Goal: Transaction & Acquisition: Obtain resource

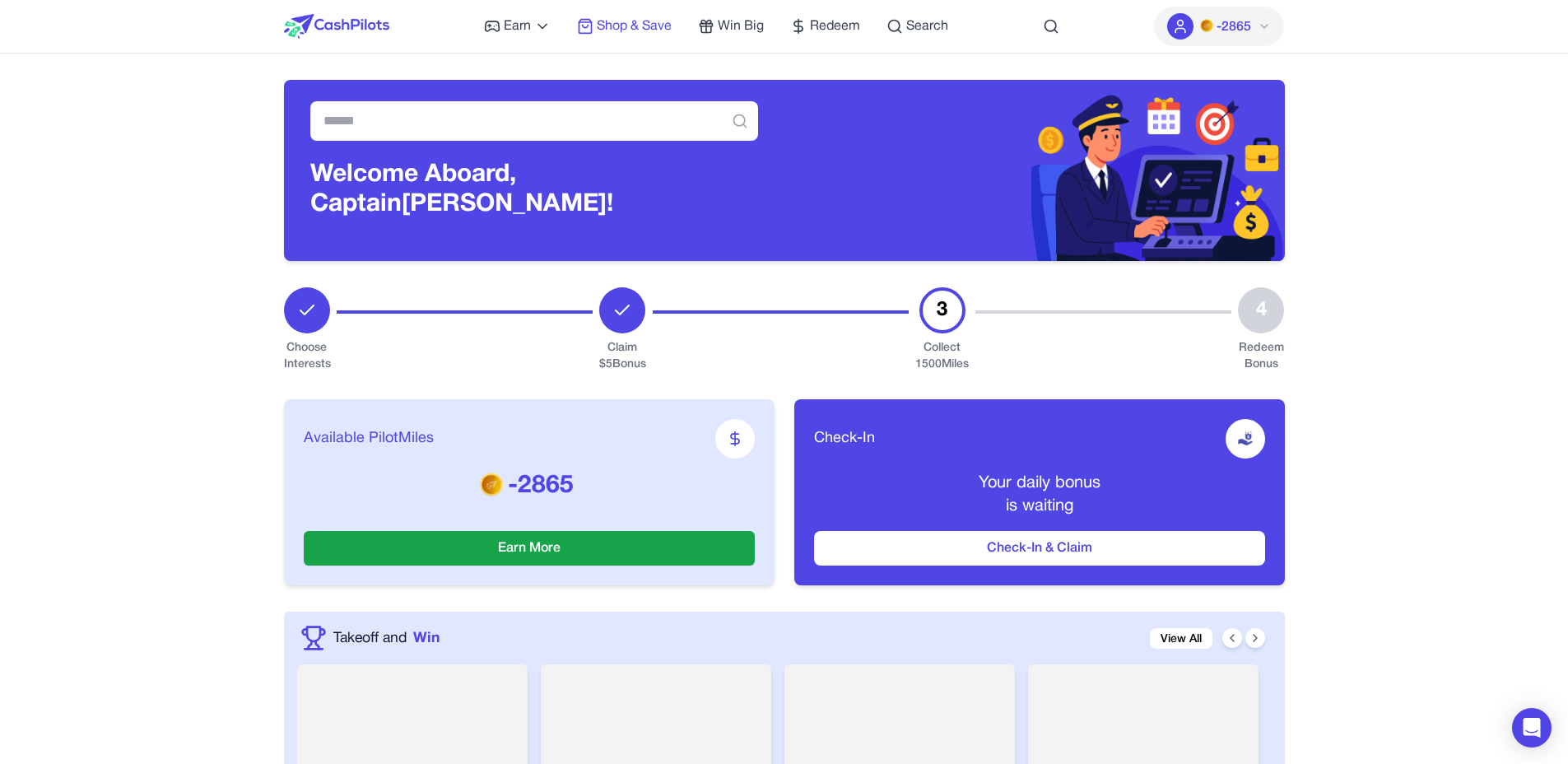
click at [625, 25] on span "Shop & Save" at bounding box center [634, 27] width 75 height 20
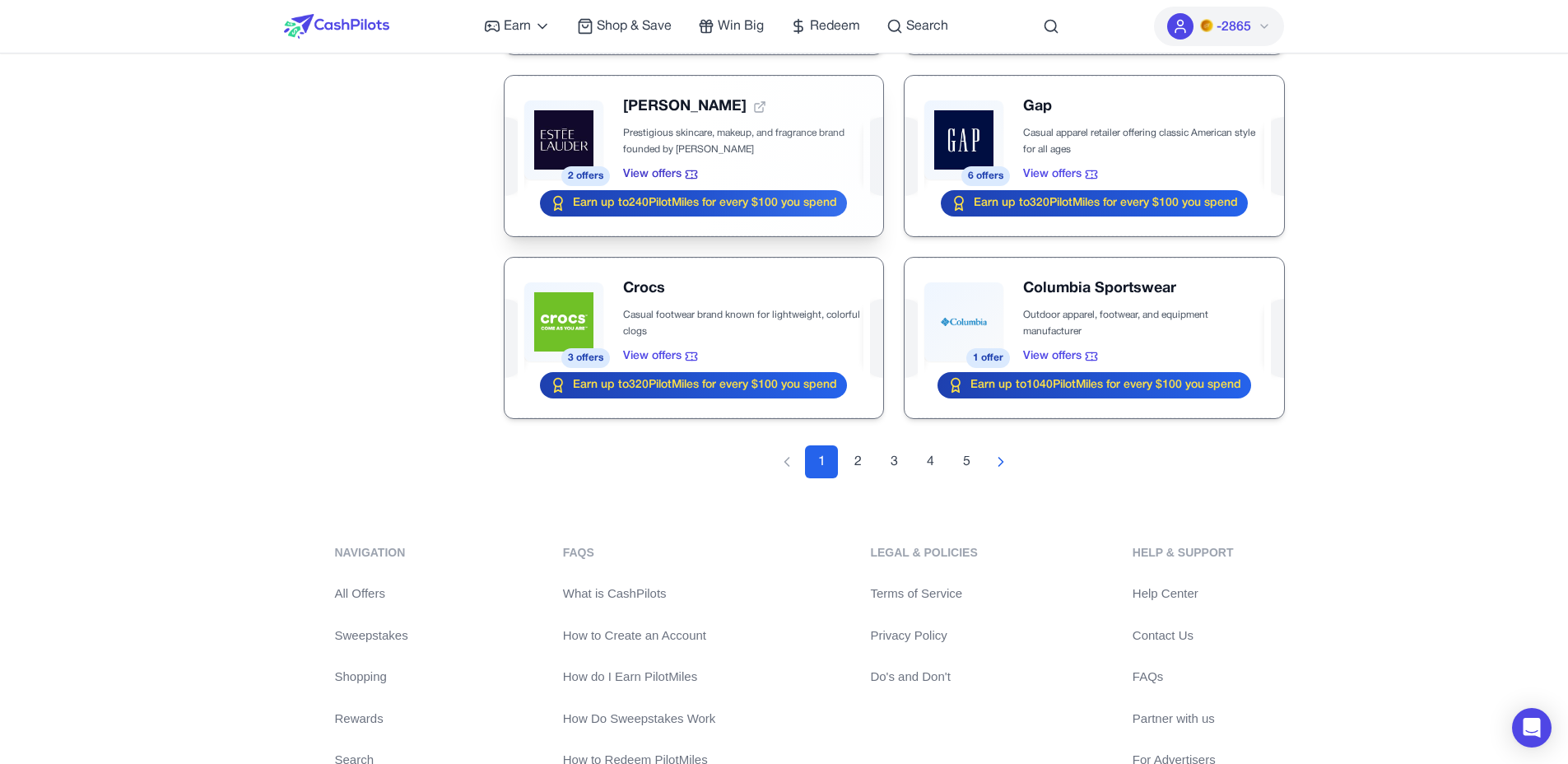
scroll to position [1797, 0]
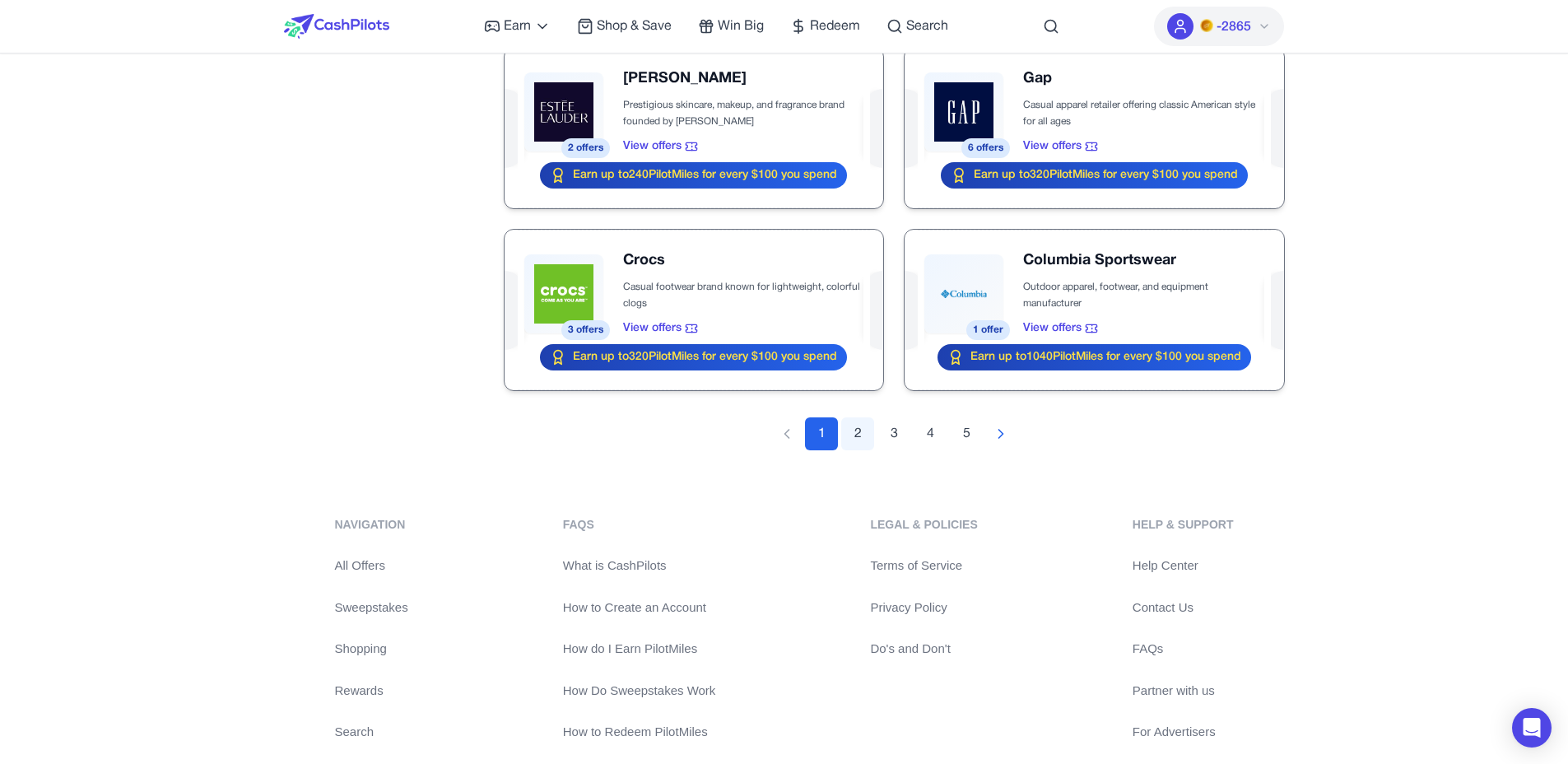
click at [858, 438] on button "2" at bounding box center [857, 434] width 33 height 33
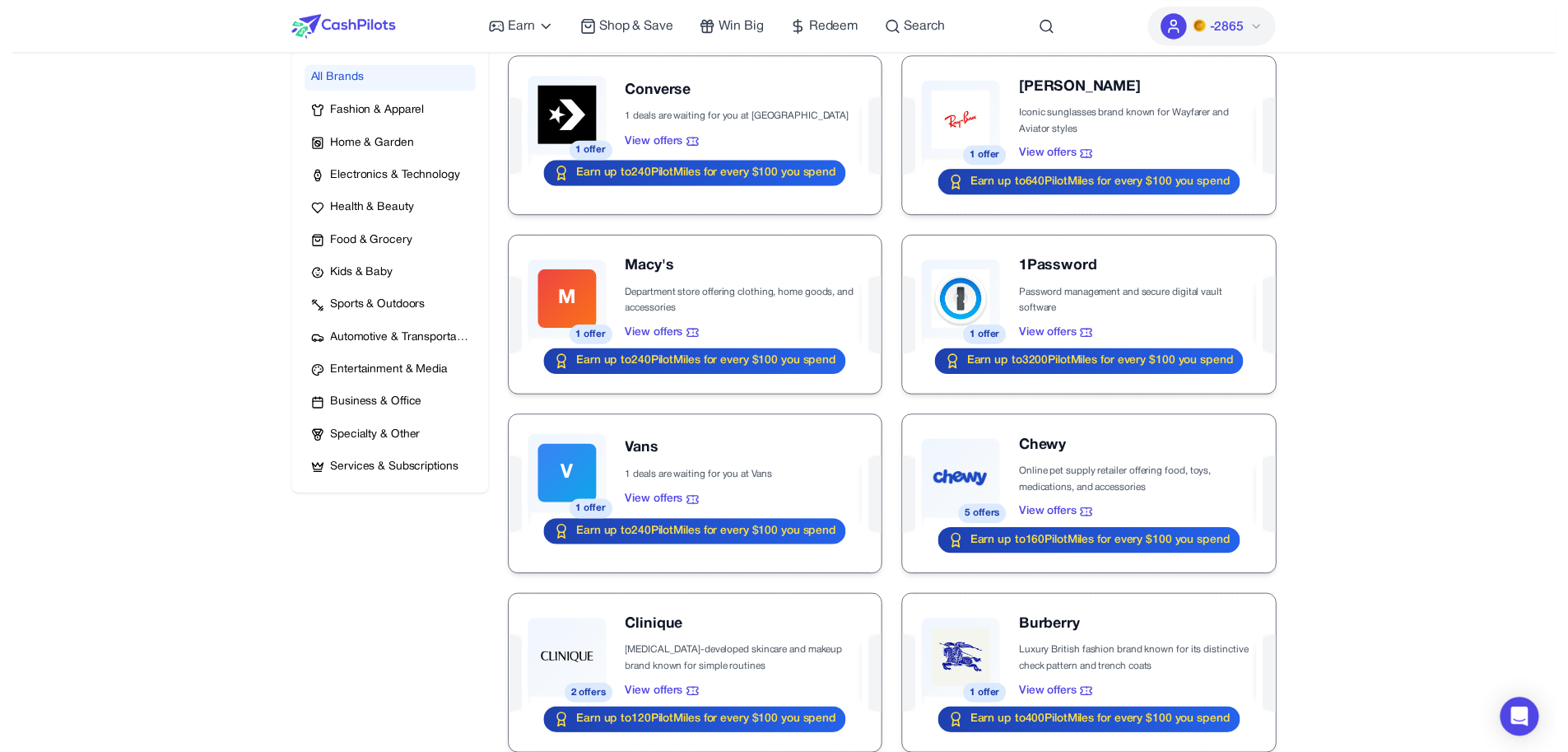
scroll to position [0, 0]
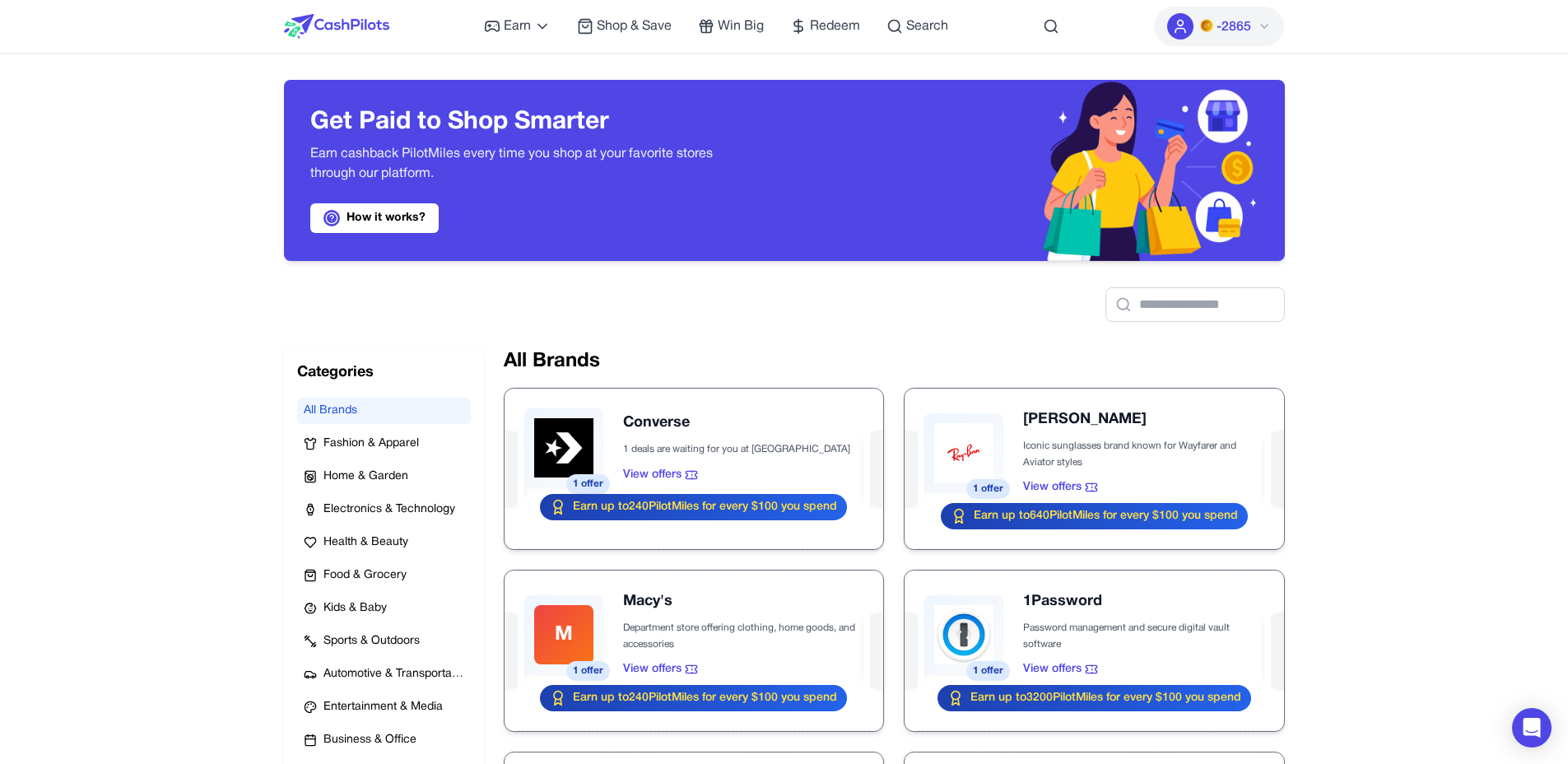
click at [386, 26] on div "Earn Play Games Enjoy fun games and earn Try New App Test new app for rewards T…" at bounding box center [784, 26] width 1001 height 53
click at [848, 26] on span "Redeem" at bounding box center [835, 27] width 50 height 20
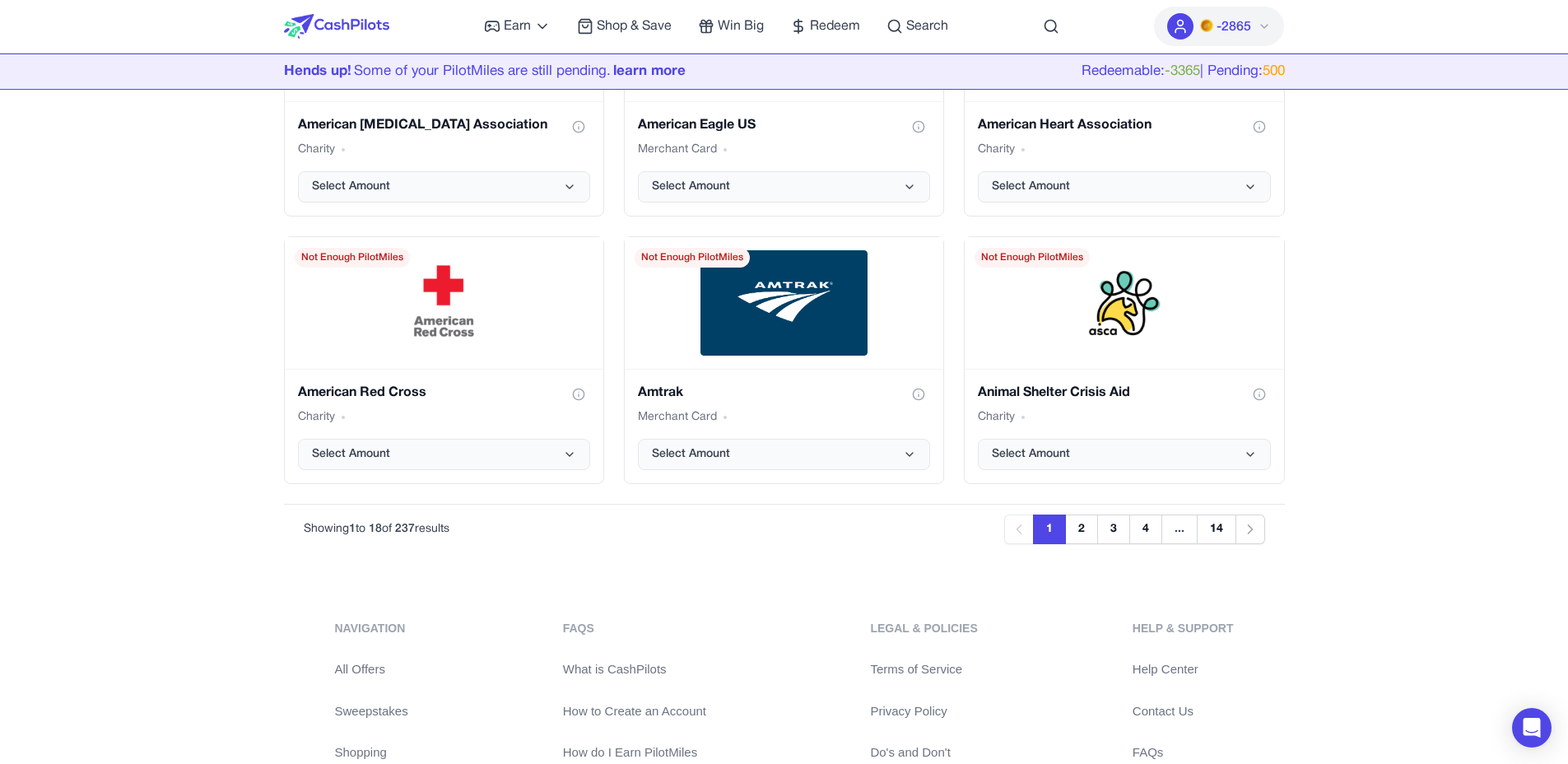
scroll to position [2097, 0]
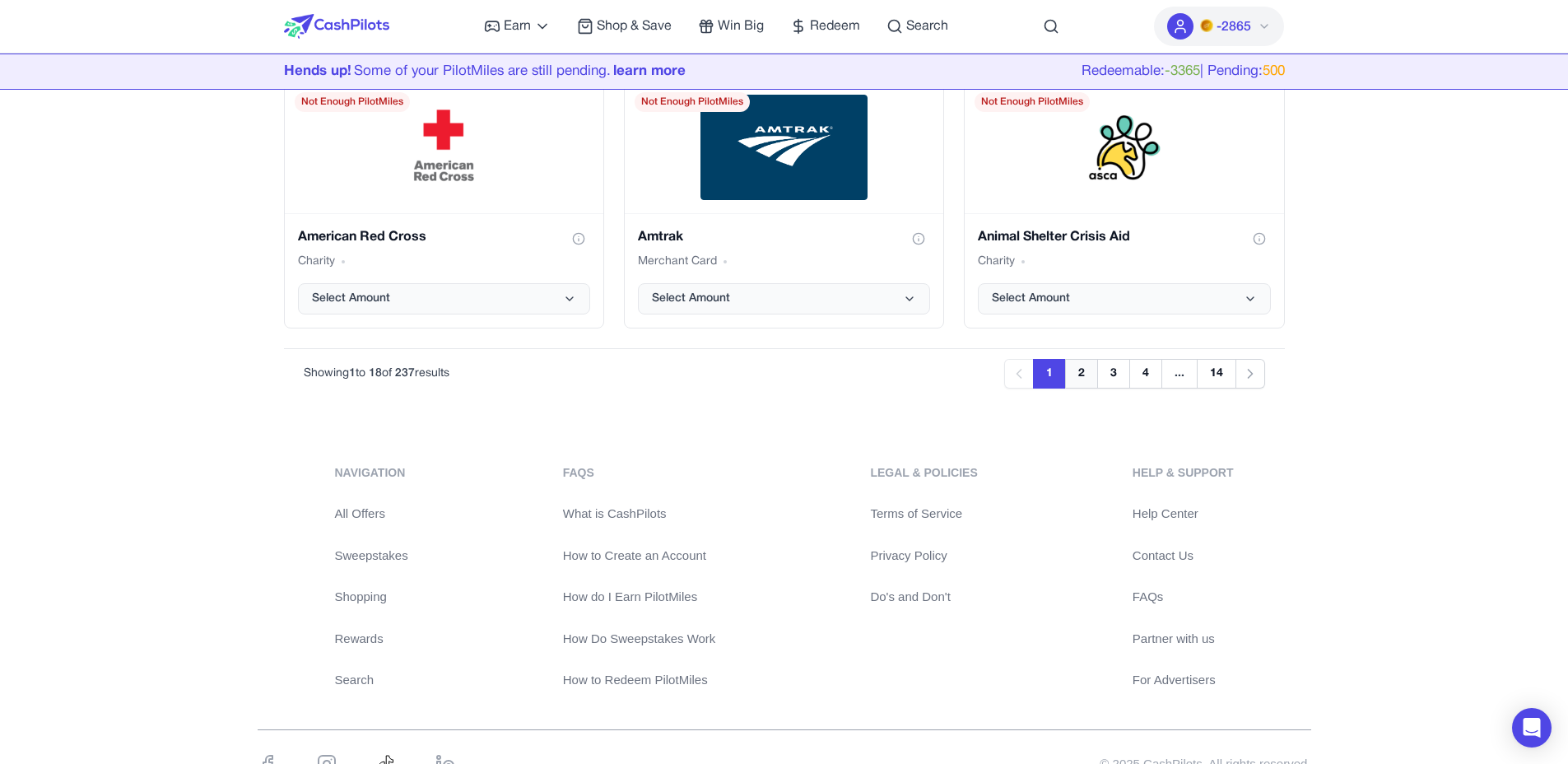
click at [1085, 379] on button "2" at bounding box center [1082, 374] width 33 height 30
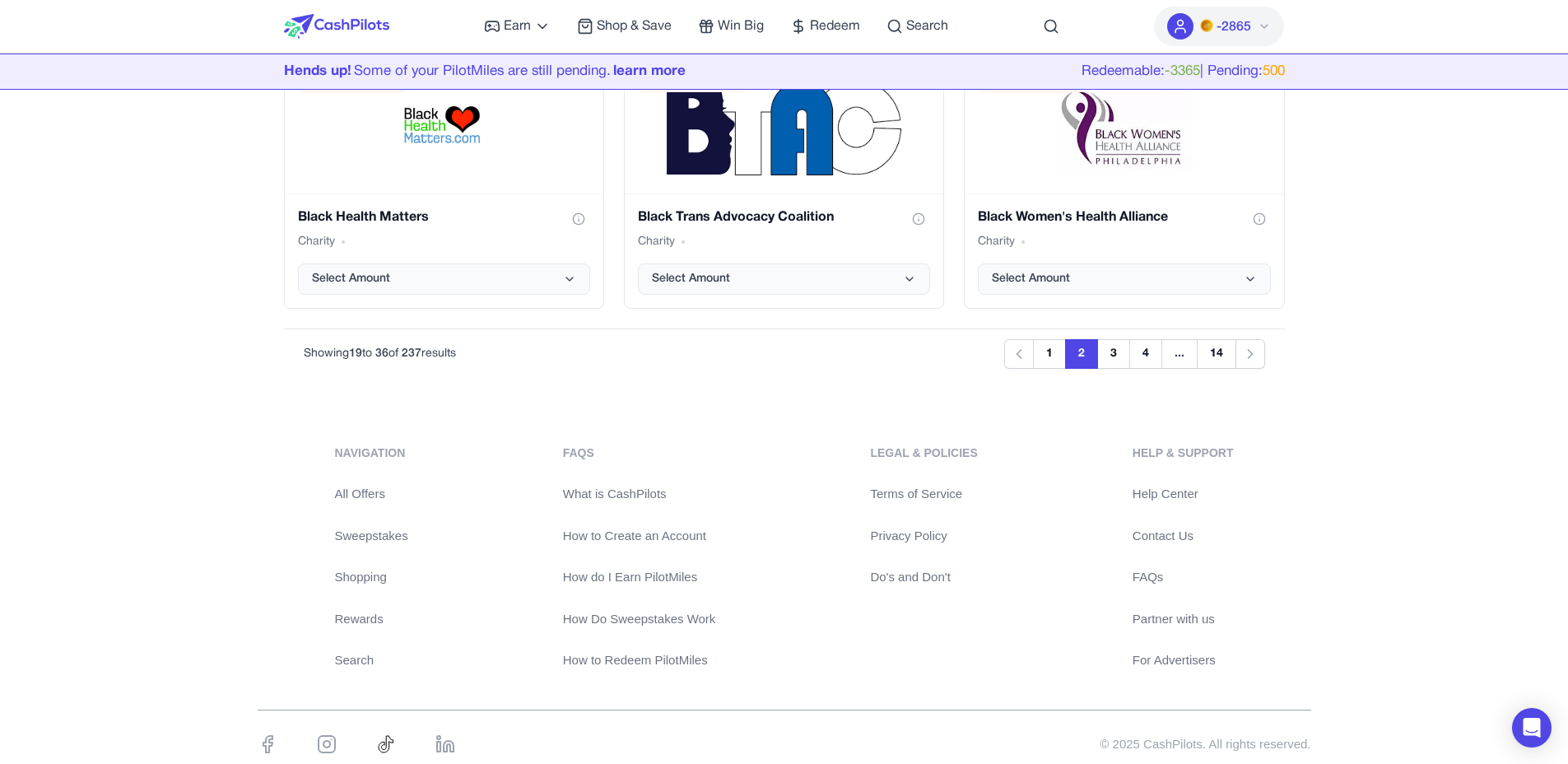
scroll to position [2165, 0]
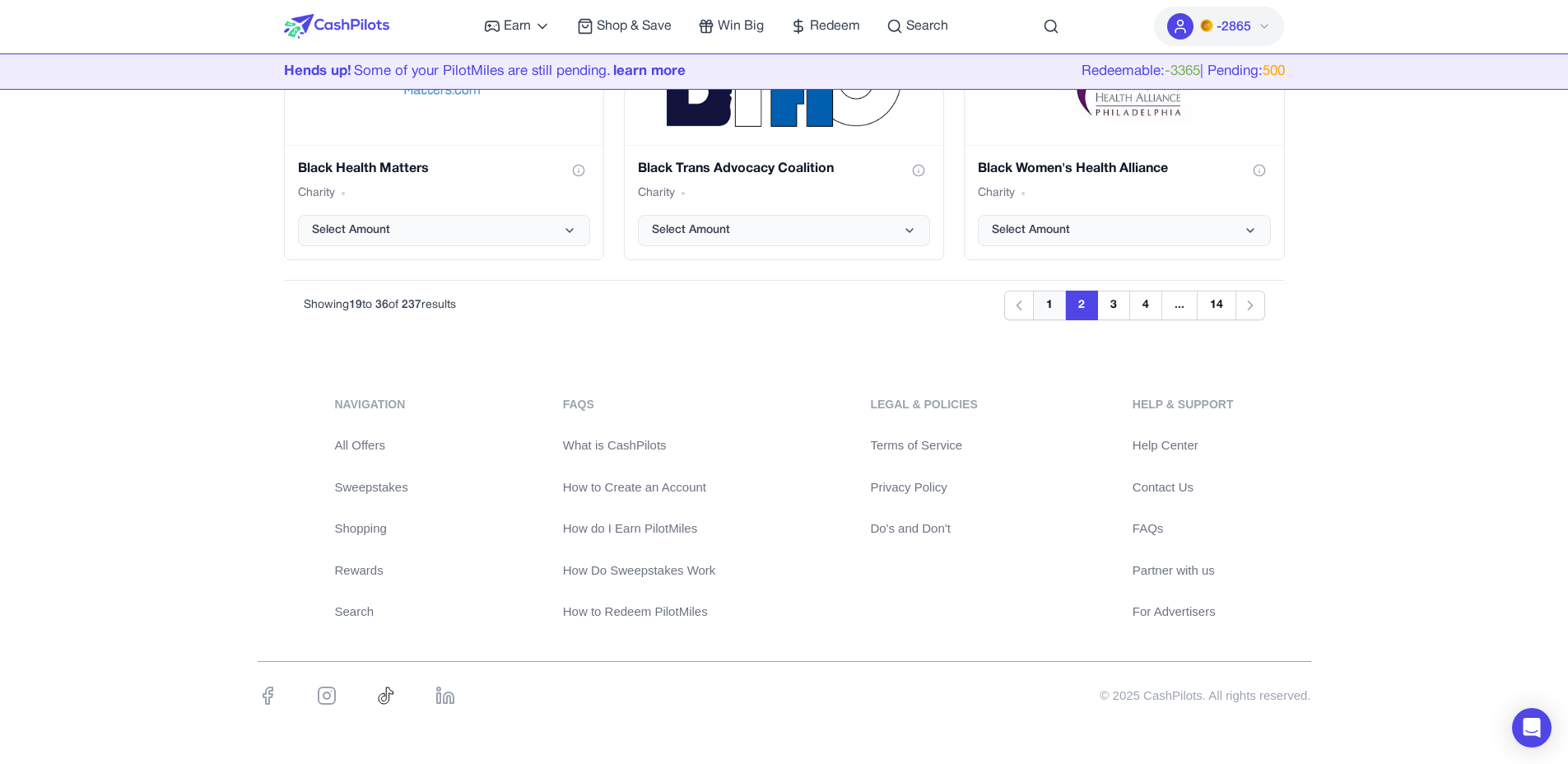
click at [1058, 300] on button "1" at bounding box center [1050, 306] width 33 height 30
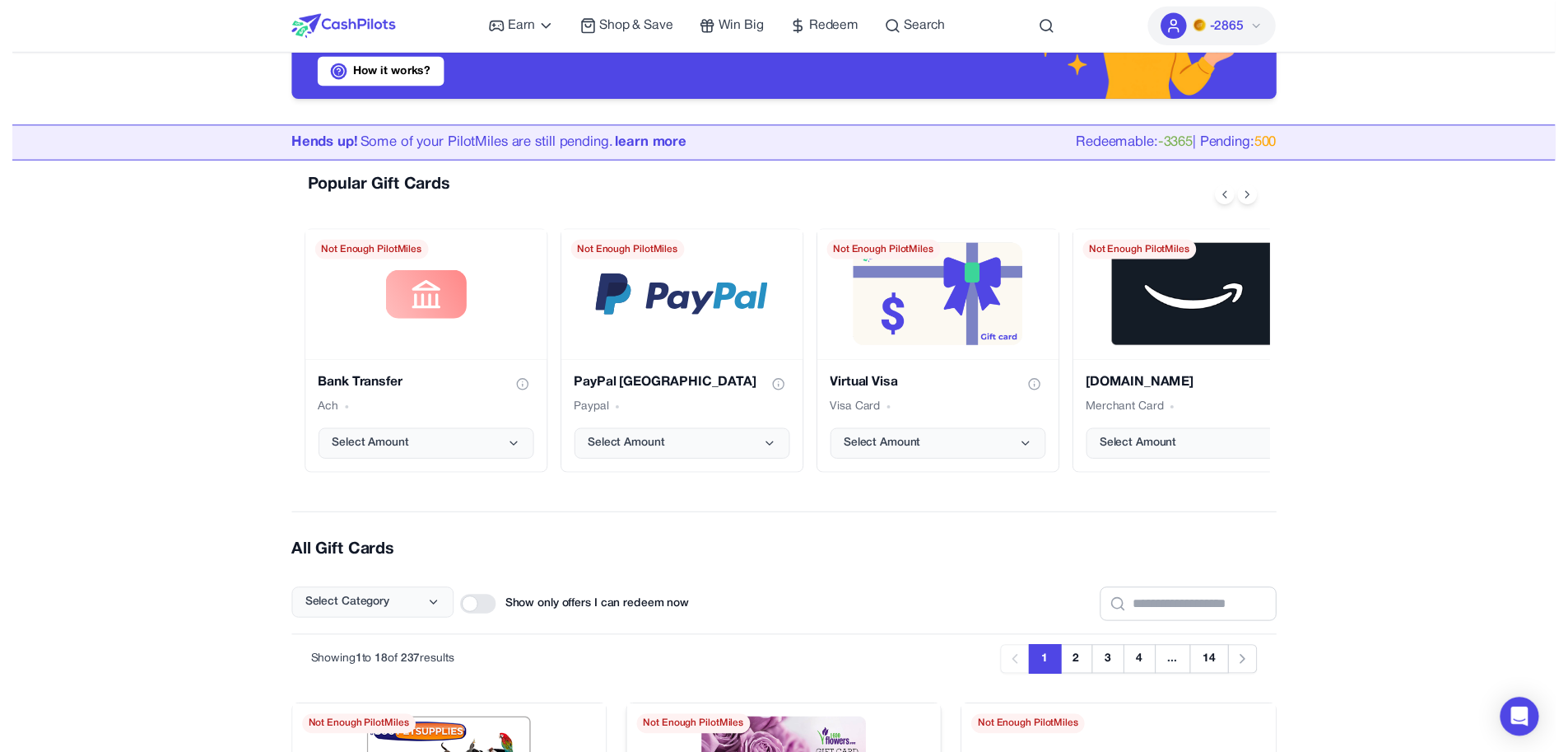
scroll to position [0, 0]
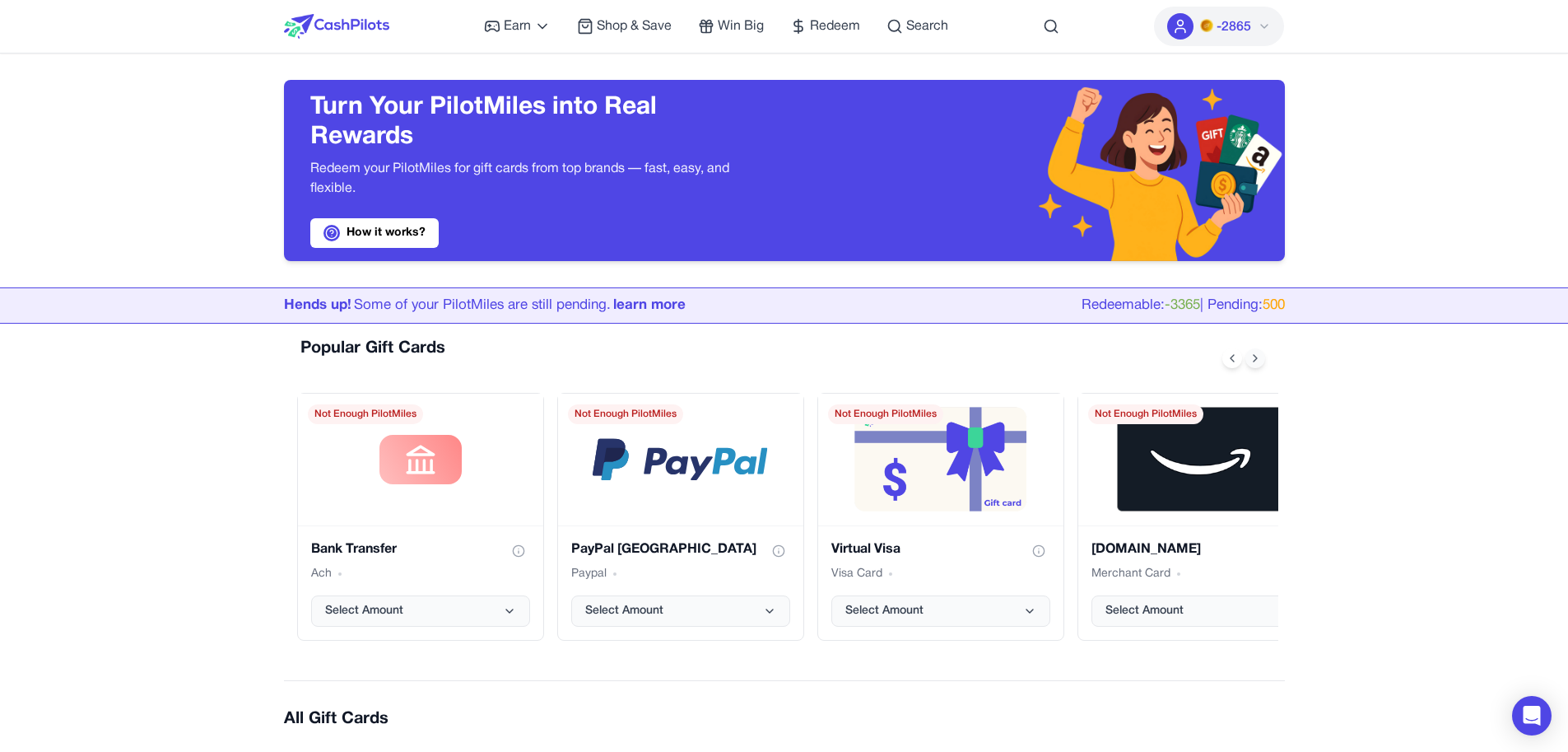
click at [1260, 357] on icon at bounding box center [1255, 358] width 13 height 13
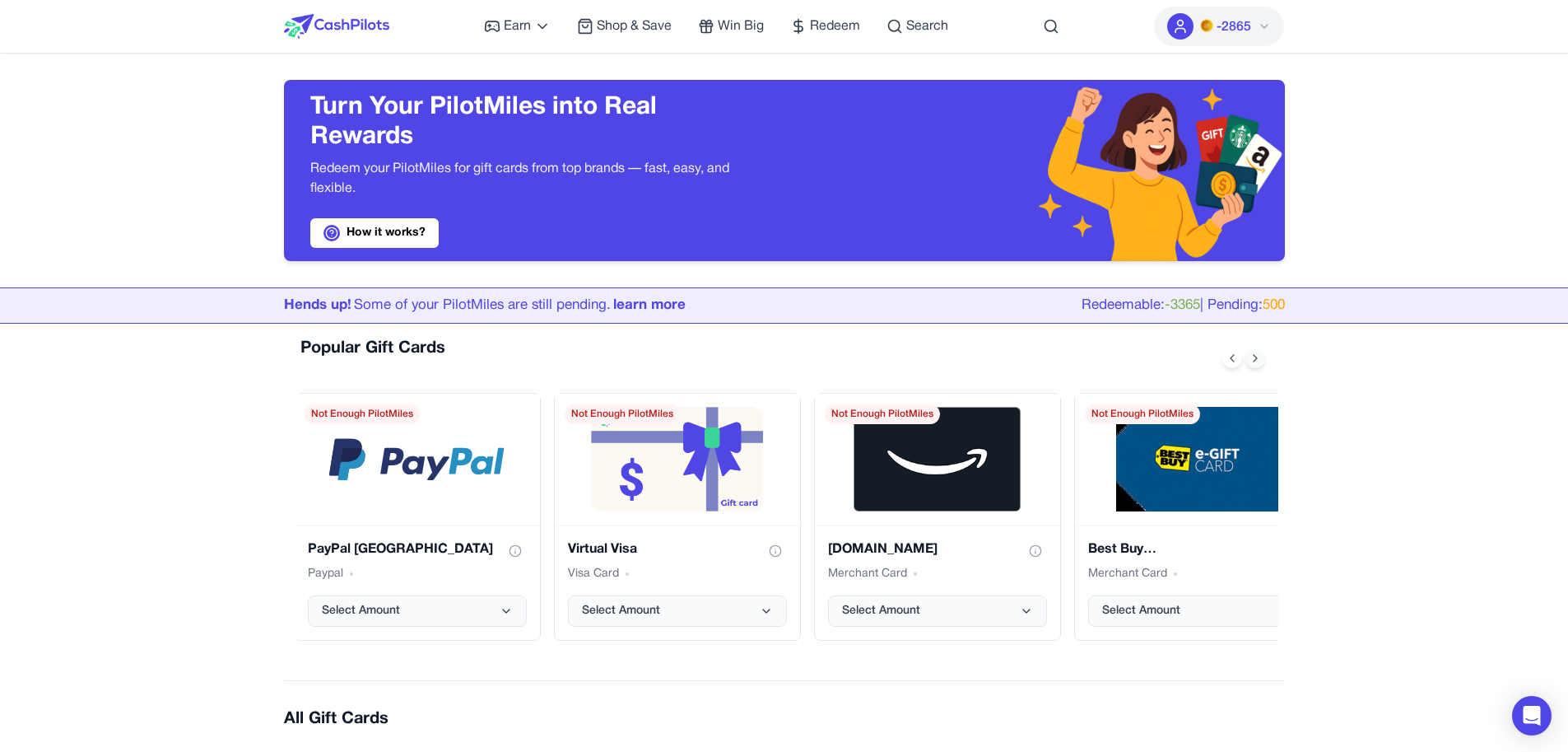
click at [1260, 357] on icon at bounding box center [1255, 358] width 13 height 13
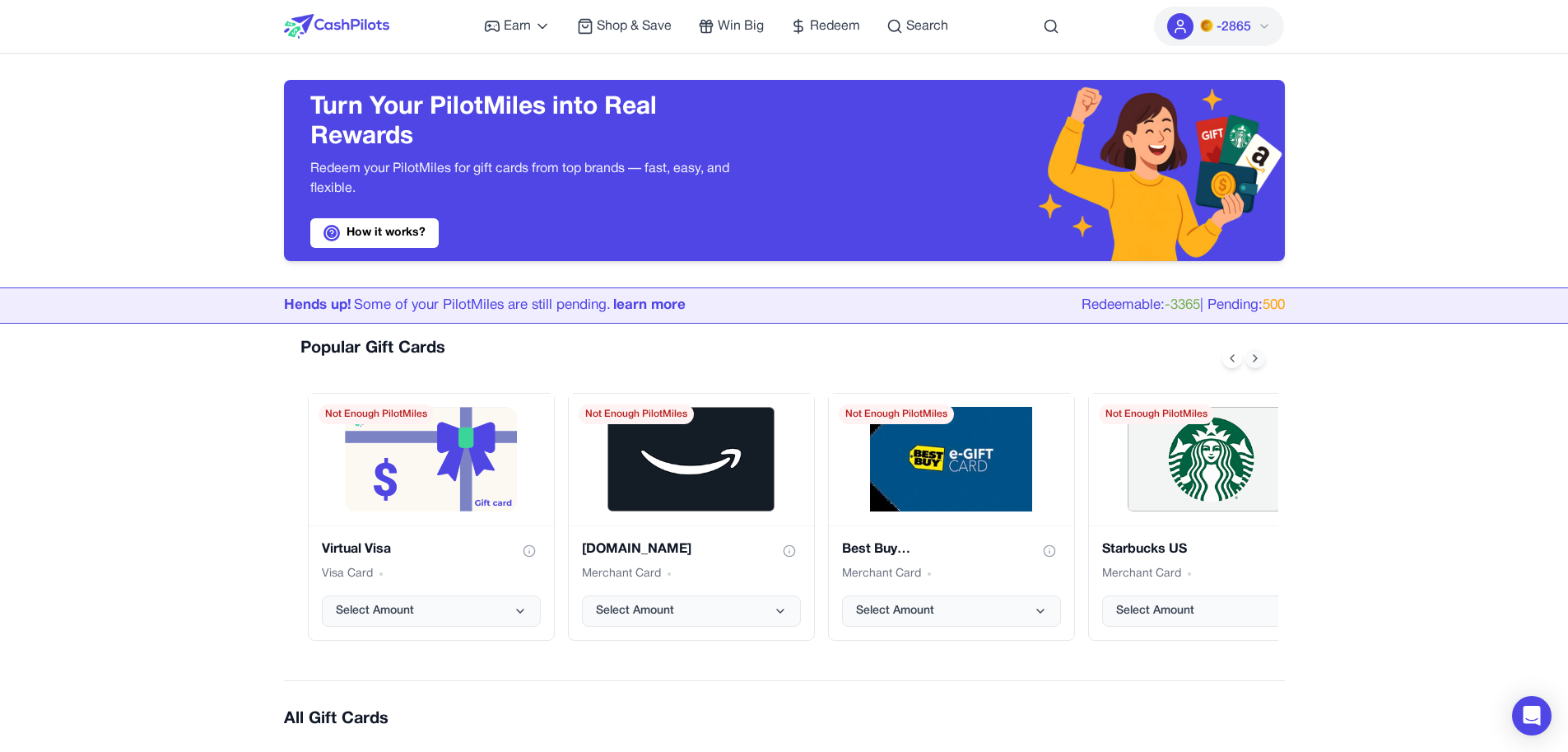
click at [1260, 357] on icon at bounding box center [1255, 358] width 13 height 13
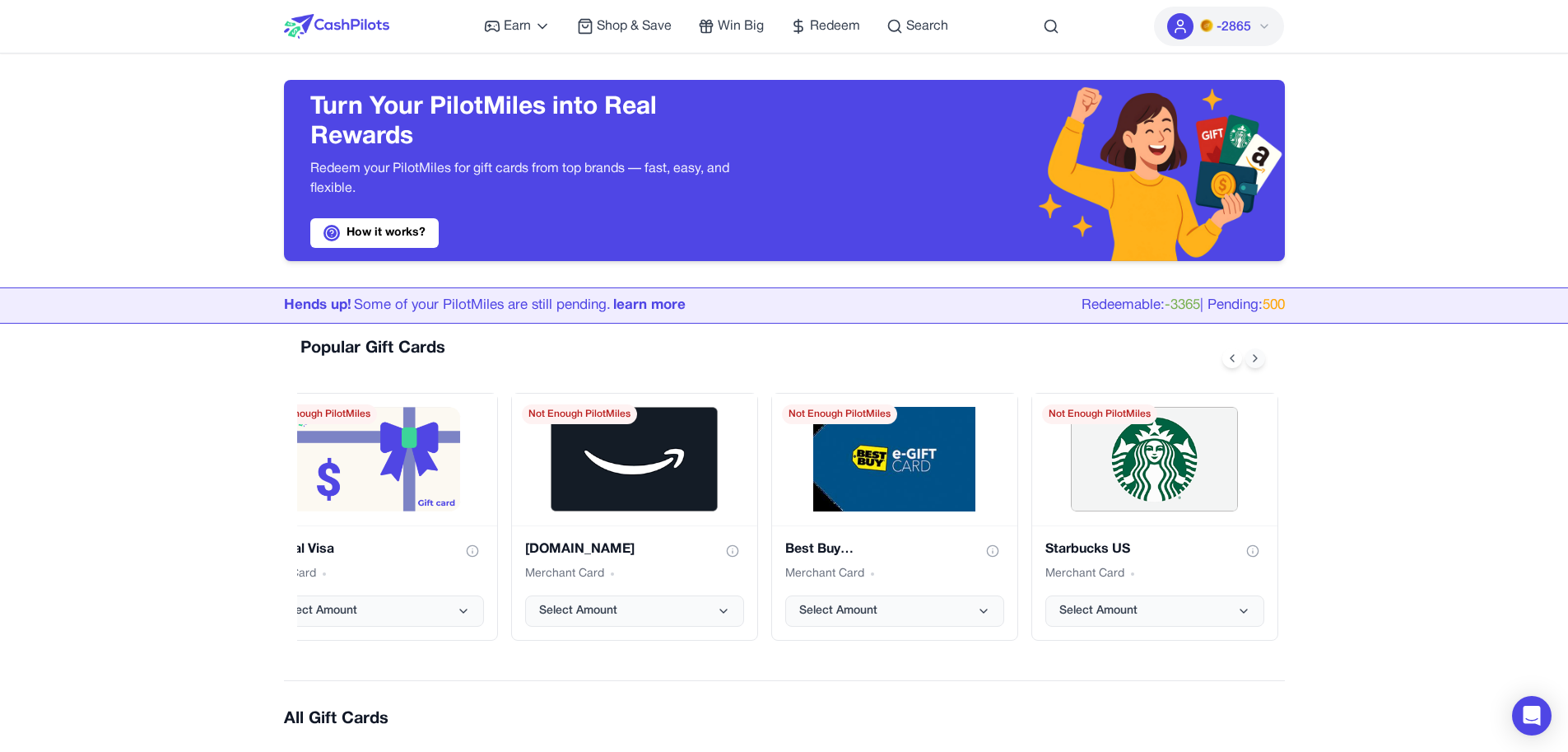
click at [1260, 357] on icon at bounding box center [1255, 358] width 13 height 13
click at [1228, 358] on icon at bounding box center [1232, 358] width 13 height 13
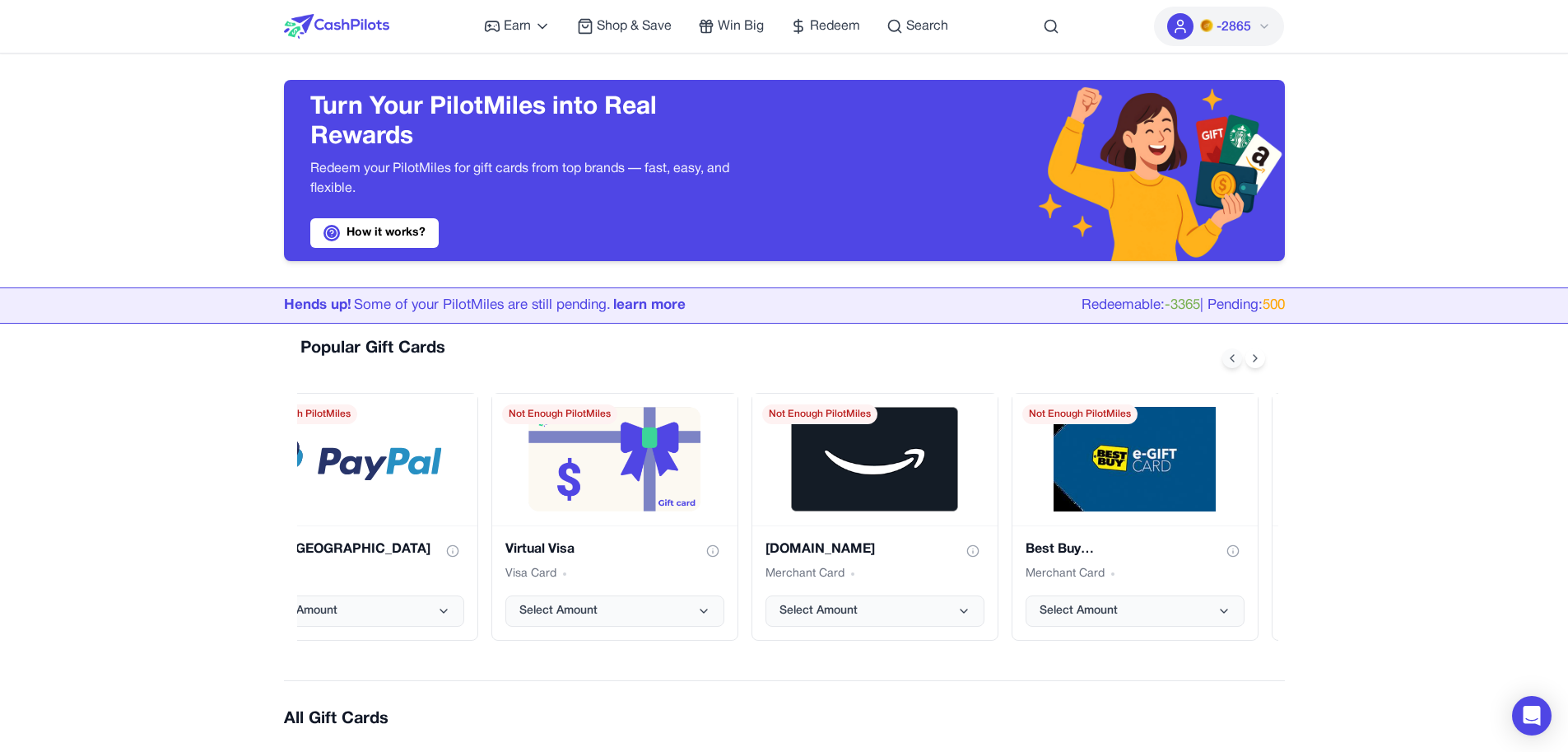
click at [1228, 358] on icon at bounding box center [1232, 358] width 13 height 13
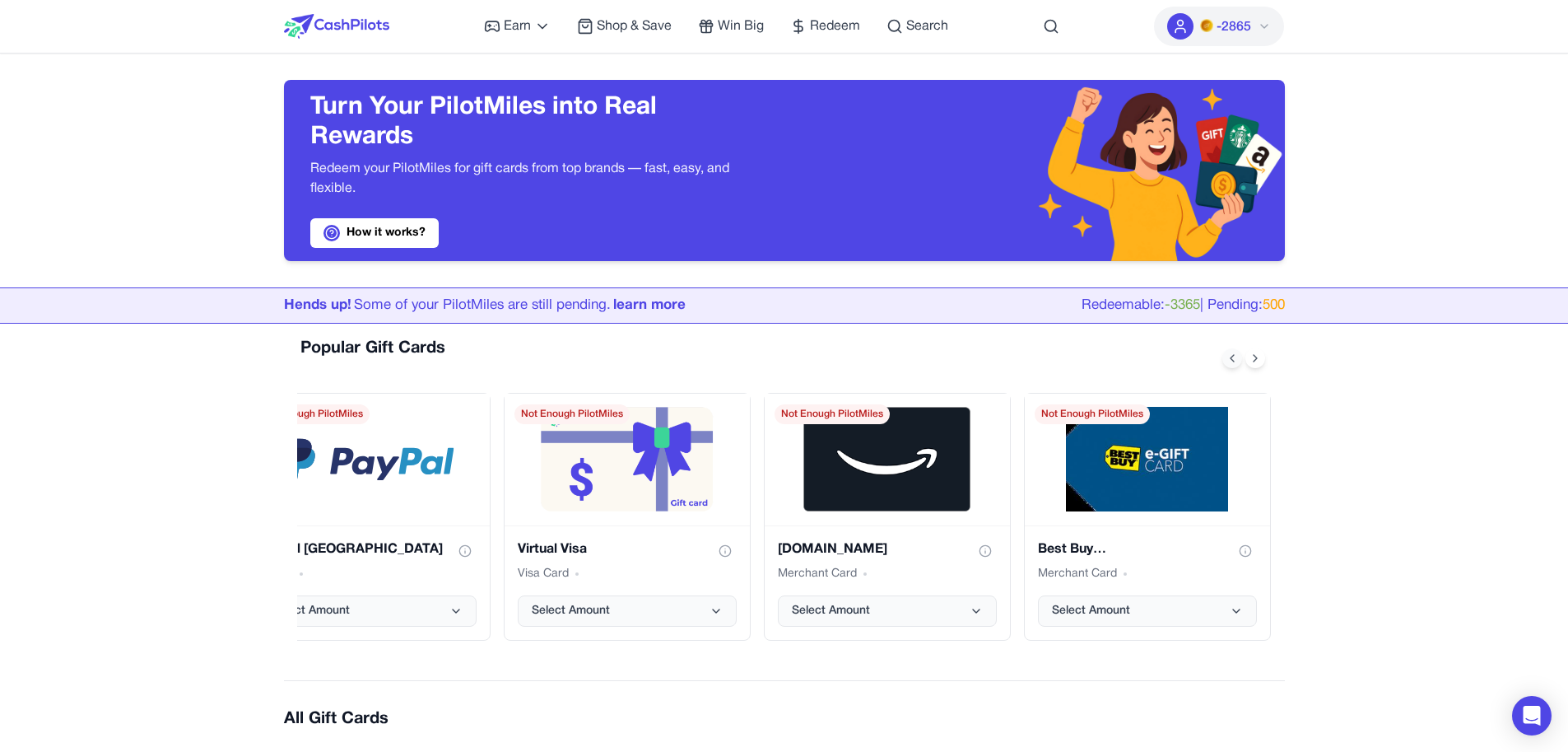
click at [1228, 358] on icon at bounding box center [1232, 358] width 13 height 13
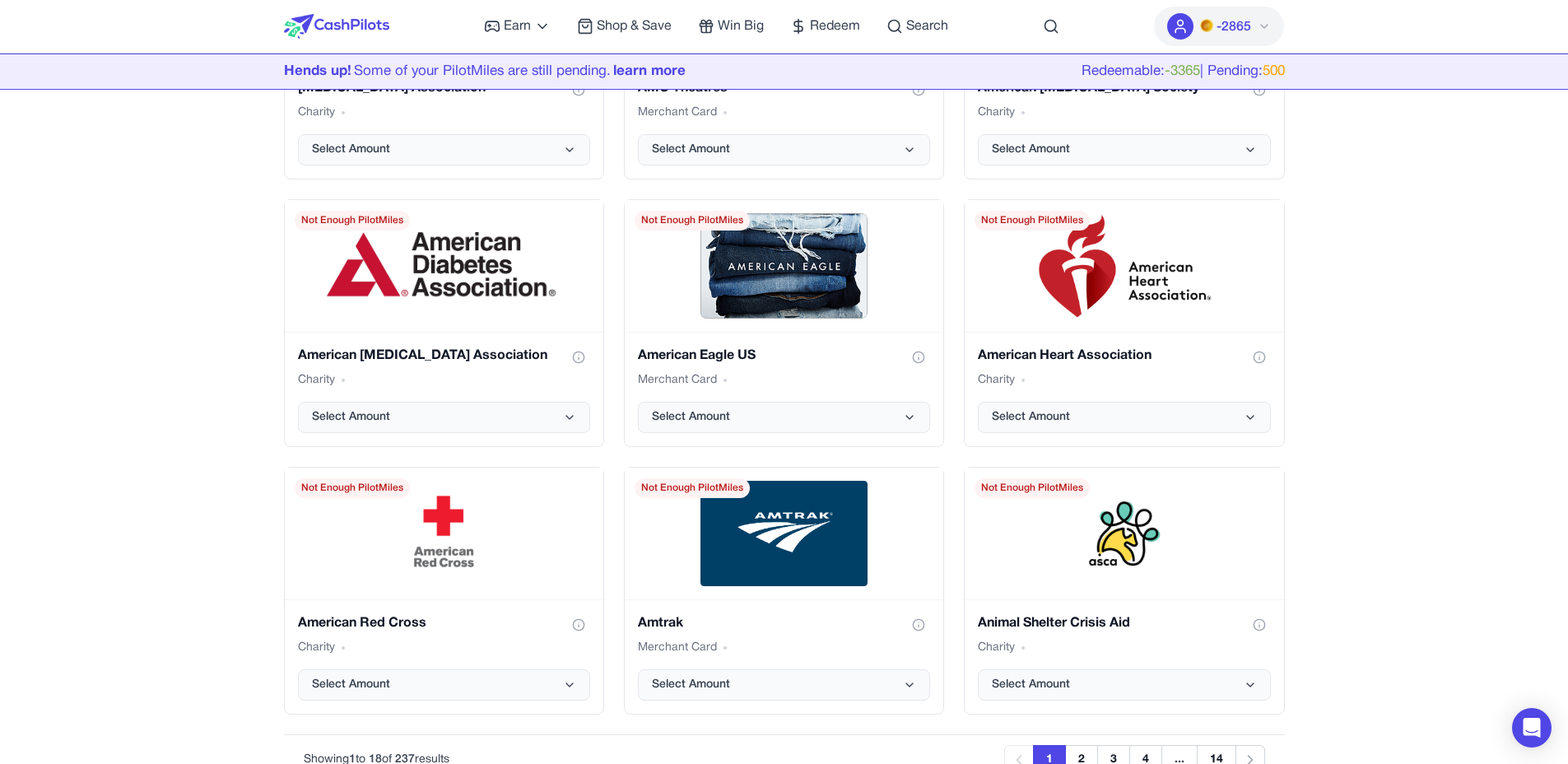
scroll to position [2125, 0]
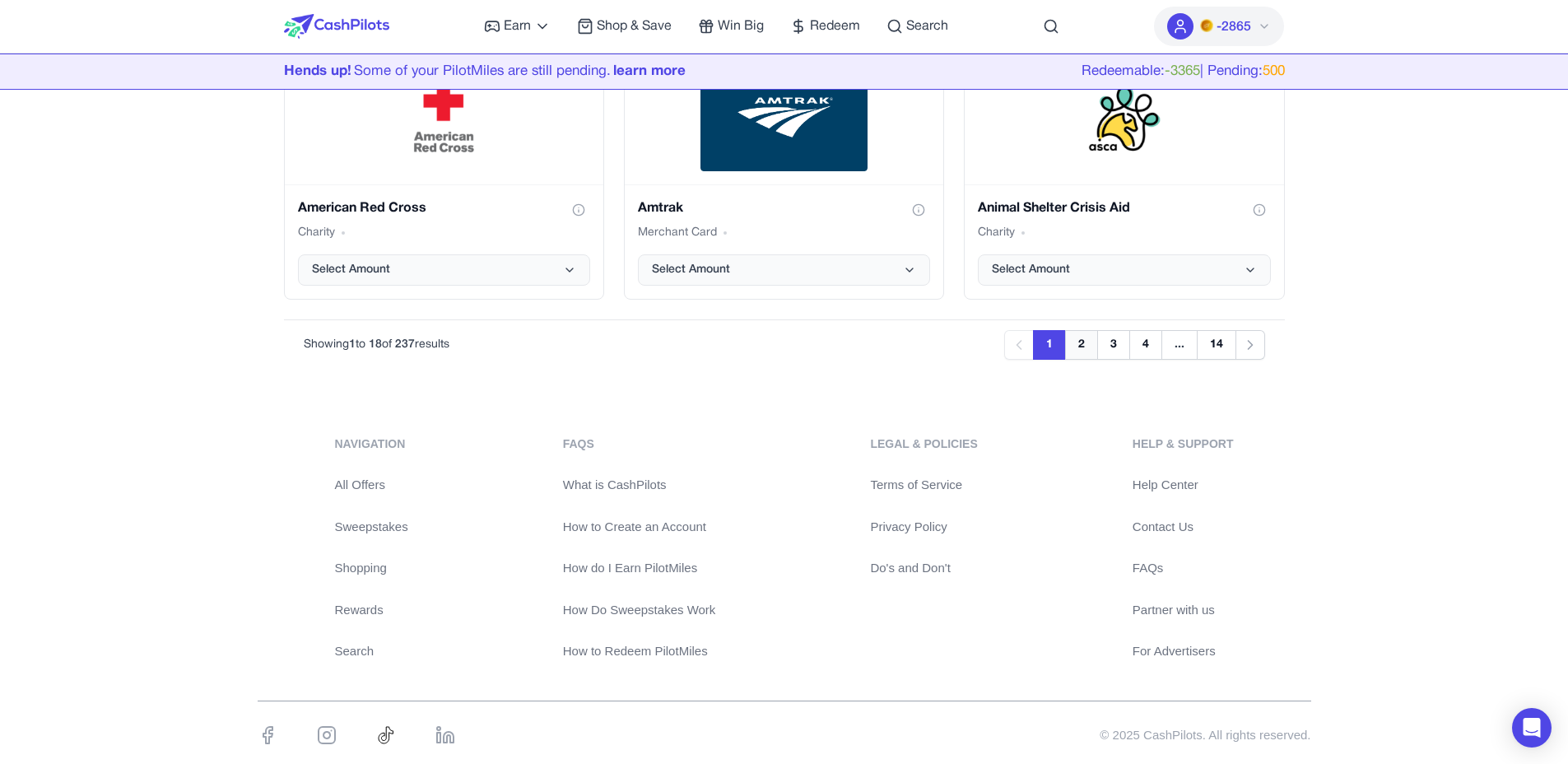
click at [1091, 347] on button "2" at bounding box center [1082, 345] width 33 height 30
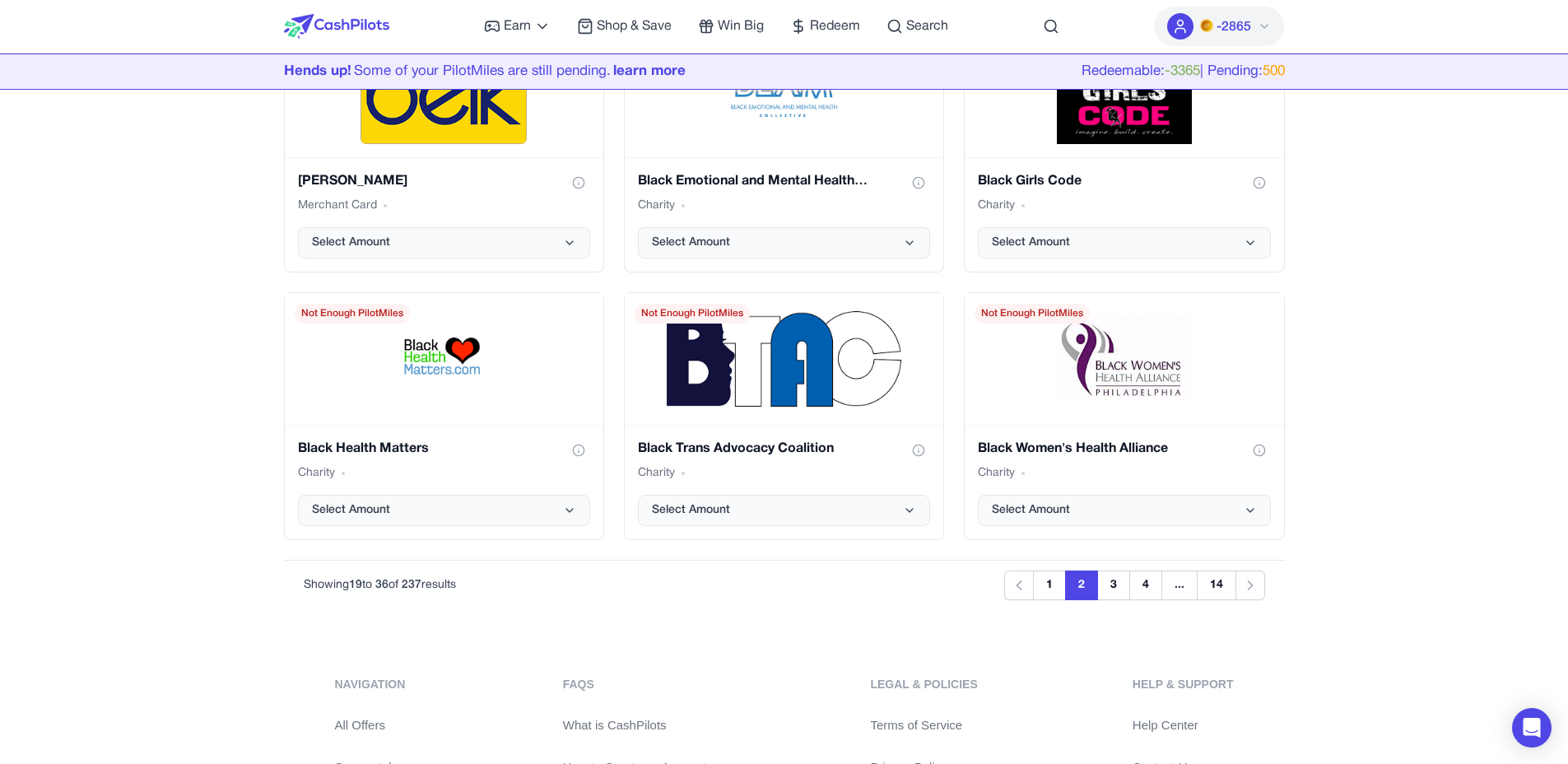
scroll to position [1908, 0]
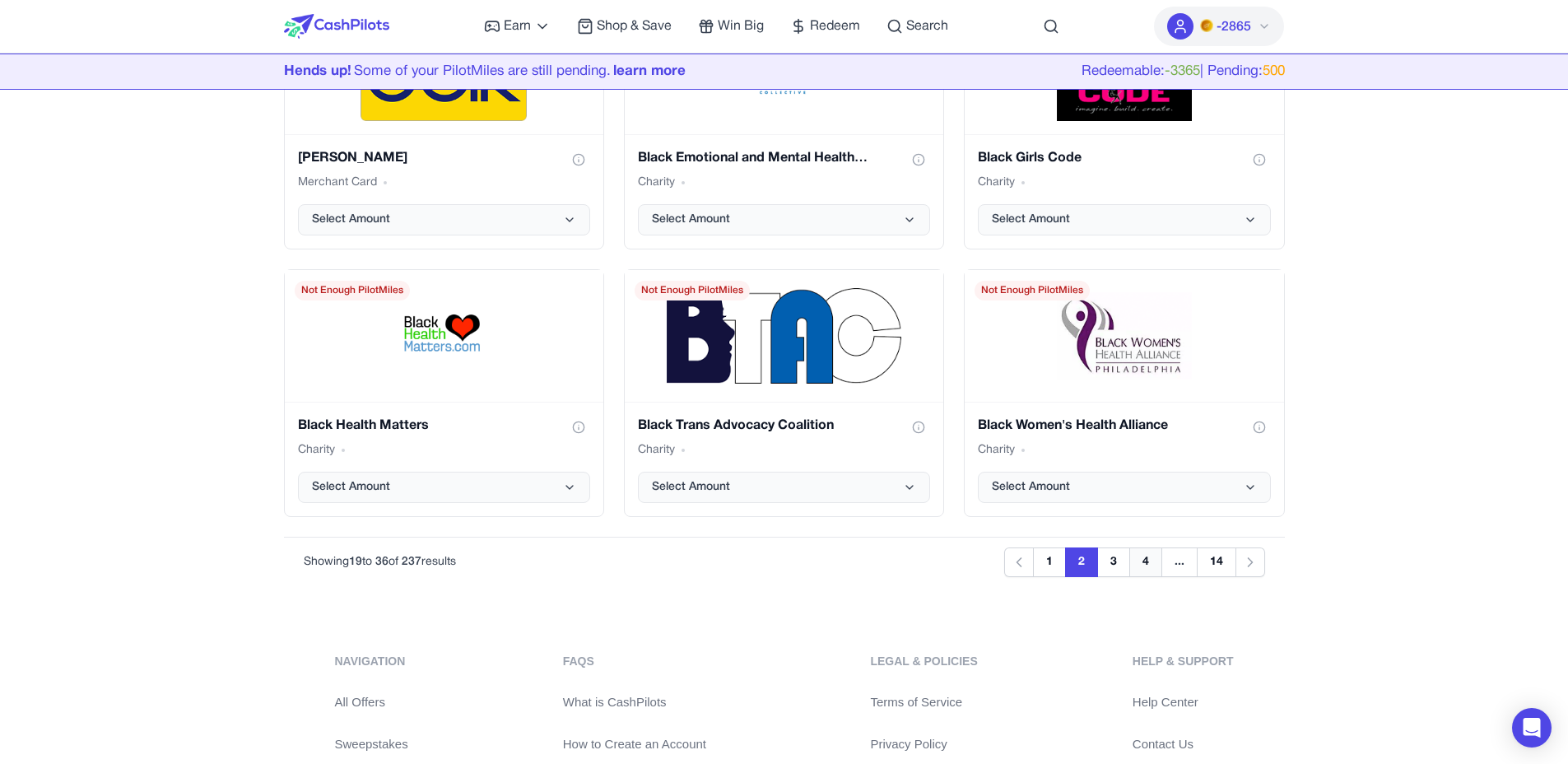
click at [1135, 566] on button "4" at bounding box center [1145, 563] width 33 height 30
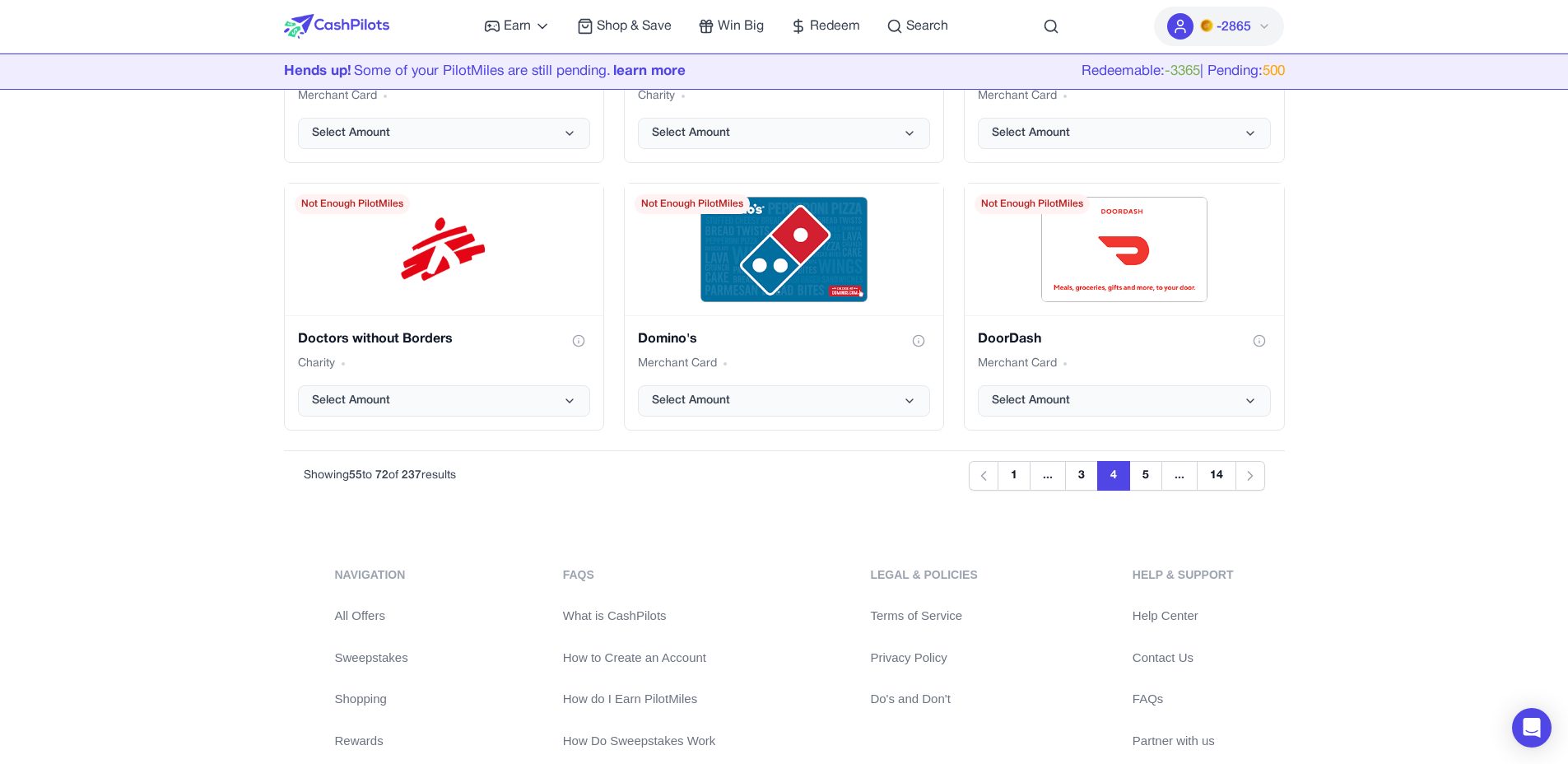
scroll to position [2165, 0]
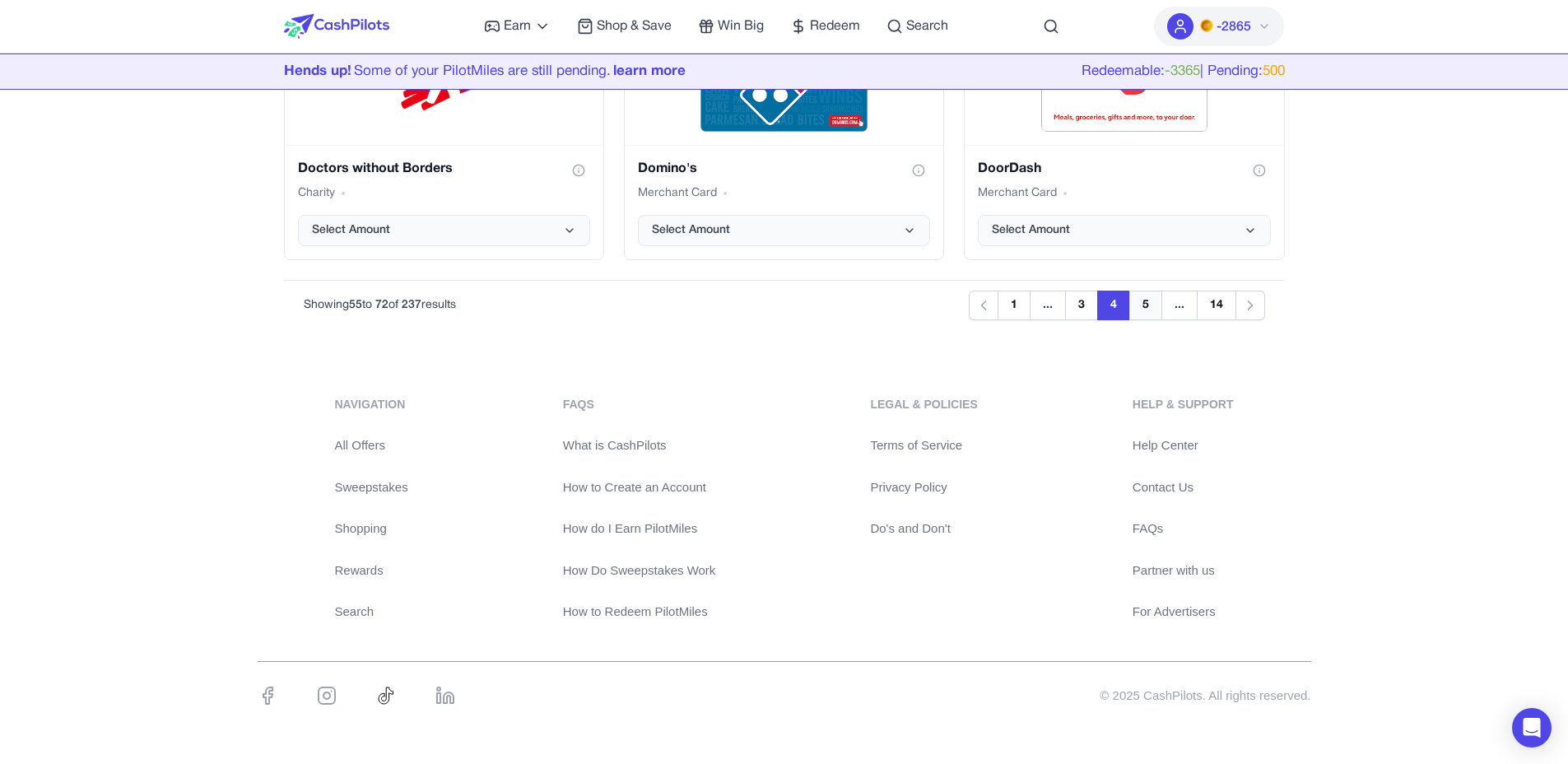
click at [1156, 310] on button "5" at bounding box center [1145, 306] width 33 height 30
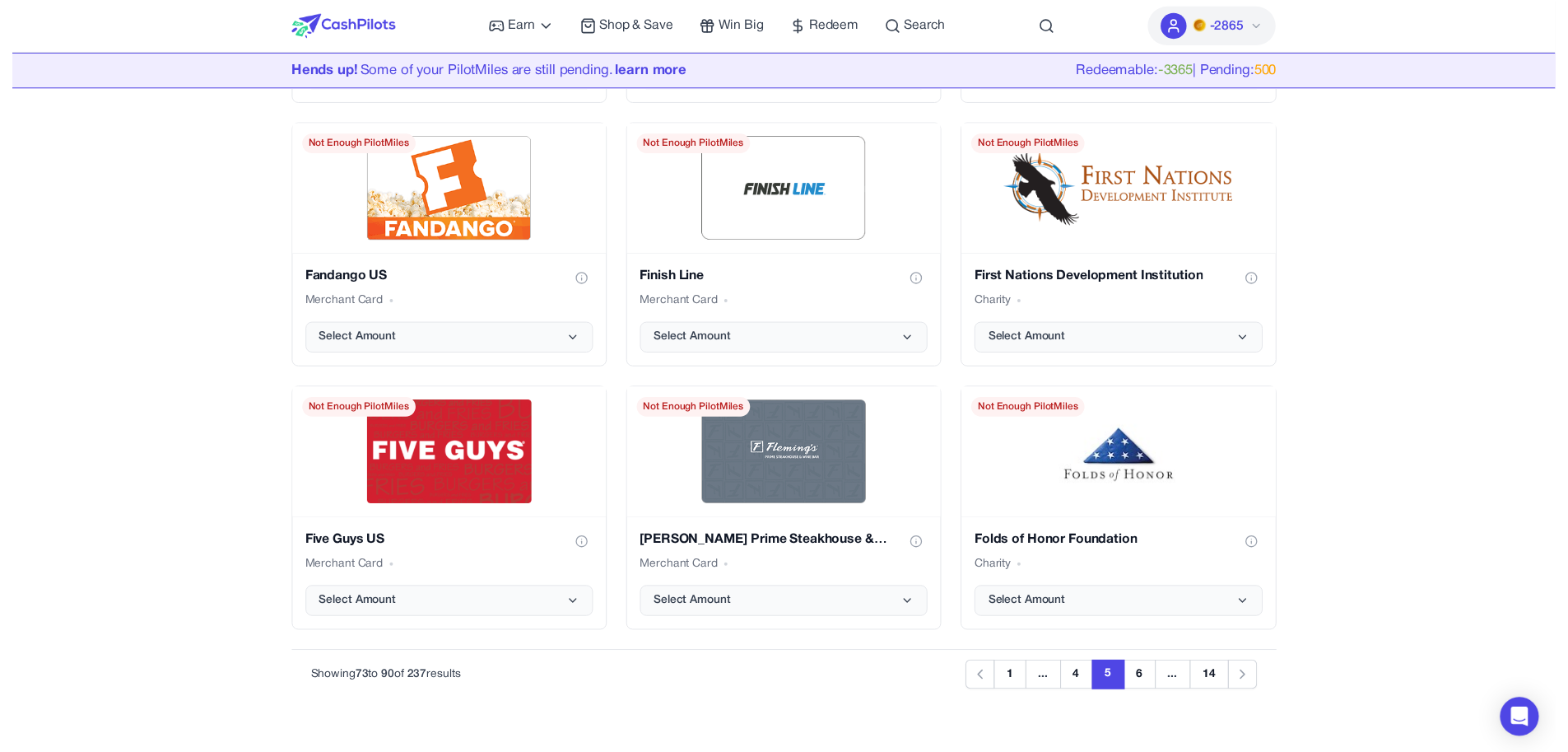
scroll to position [0, 0]
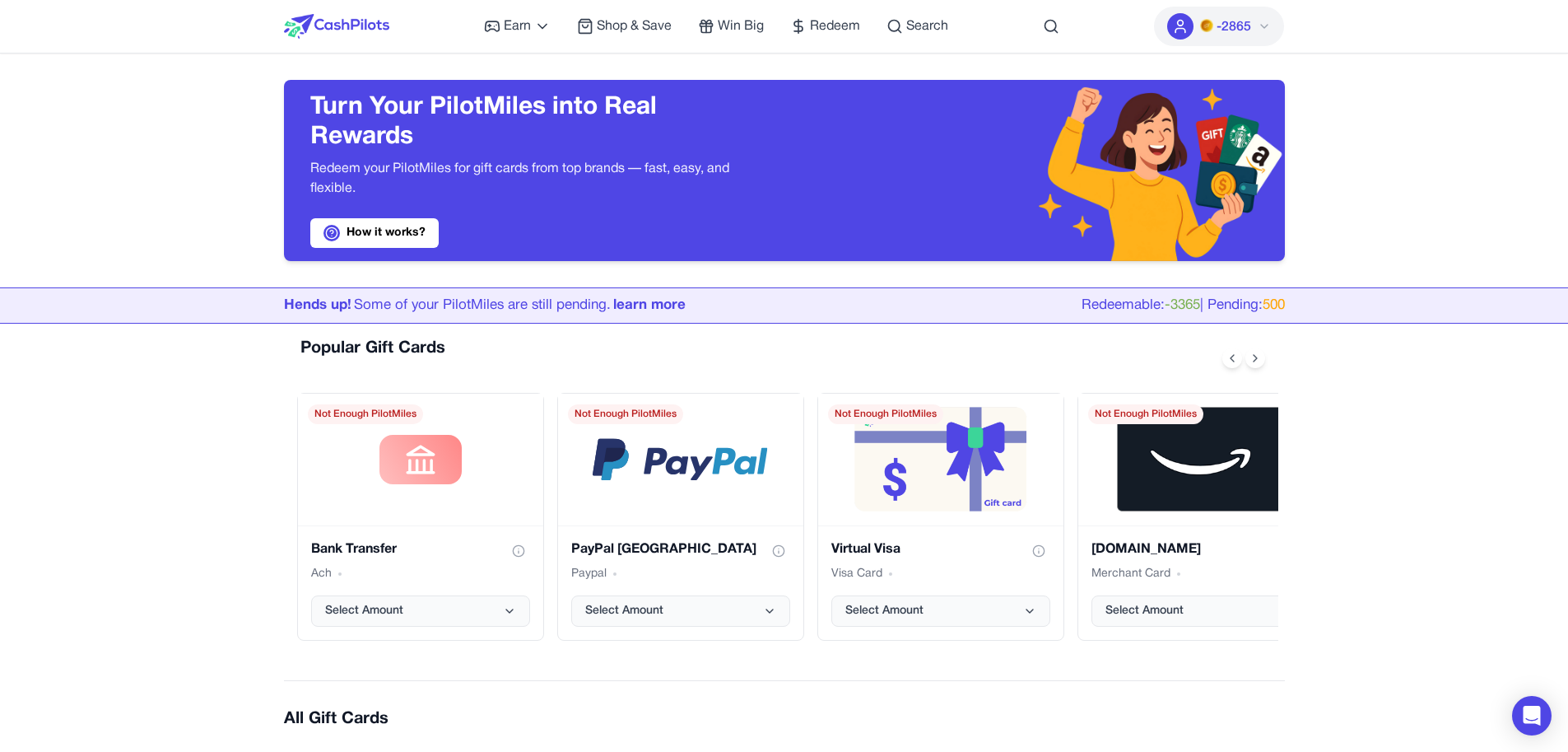
click at [350, 36] on img at bounding box center [337, 26] width 106 height 25
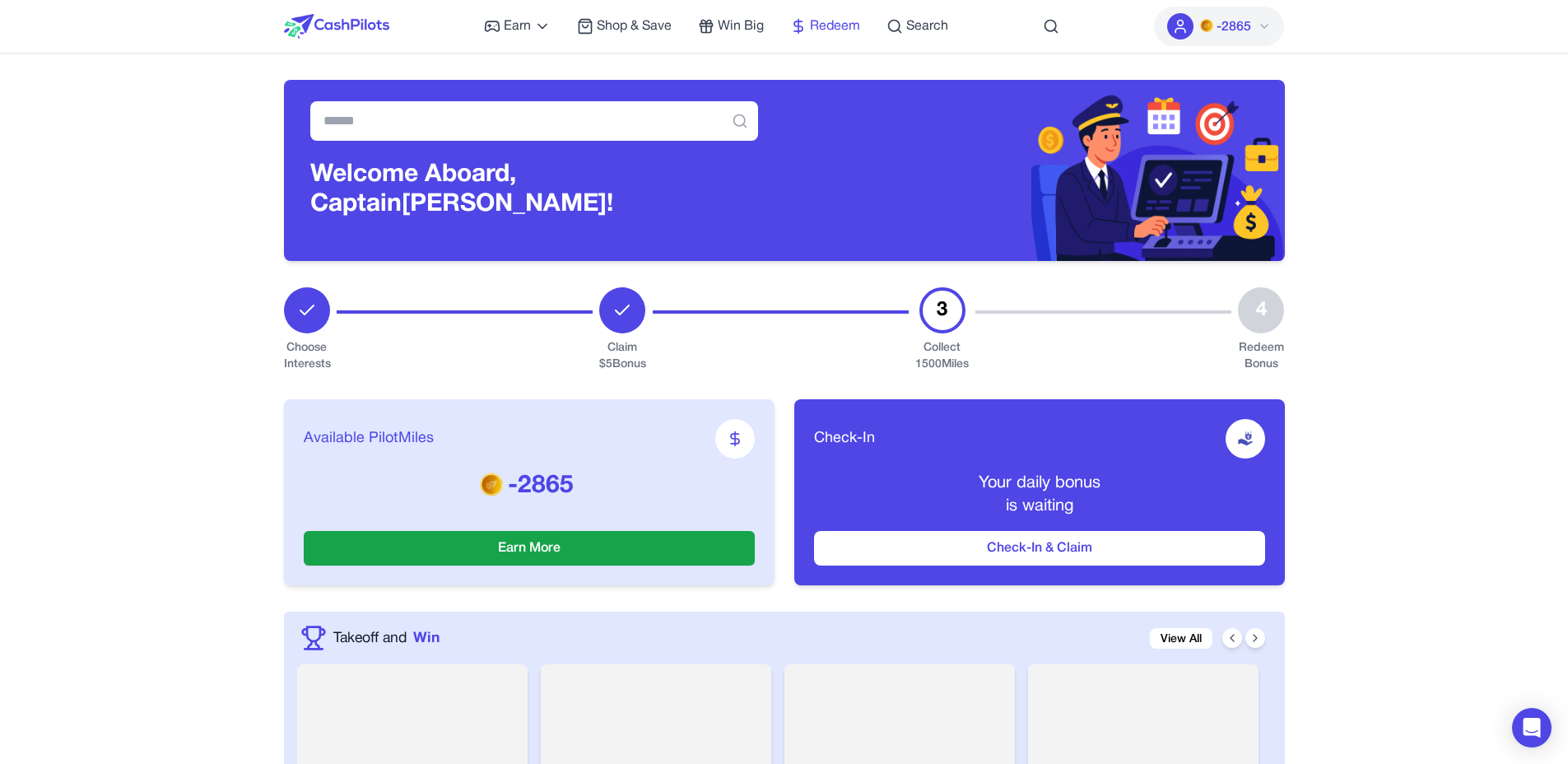
click at [856, 23] on span "Redeem" at bounding box center [835, 27] width 50 height 20
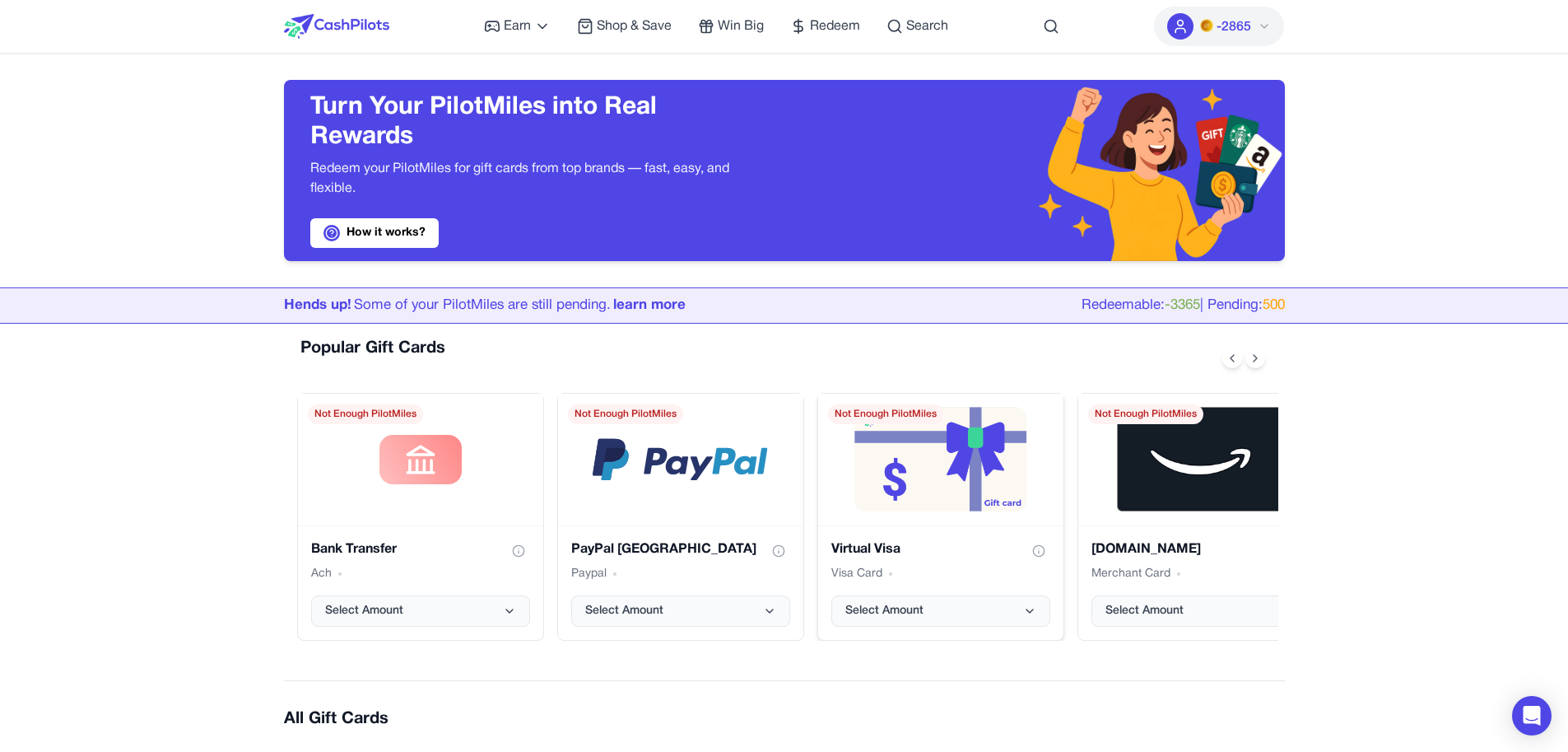
scroll to position [0, 3]
